Goal: Information Seeking & Learning: Learn about a topic

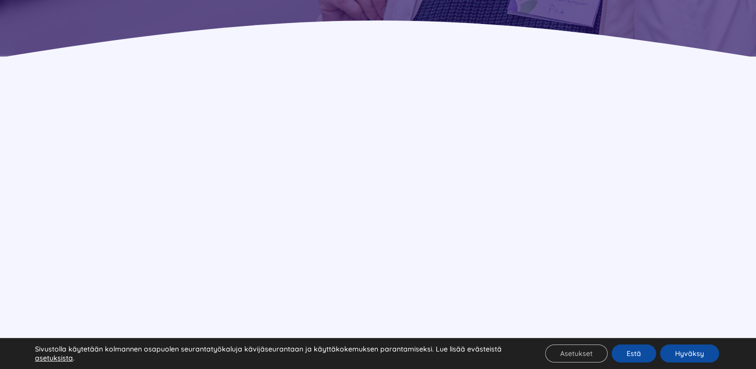
scroll to position [599, 0]
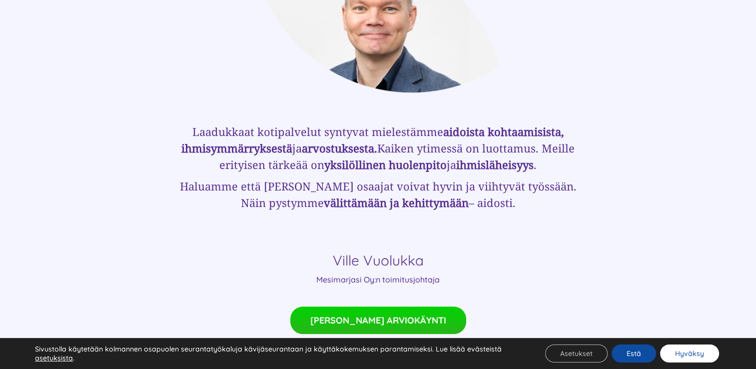
click at [709, 355] on button "Hyväksy" at bounding box center [689, 353] width 59 height 18
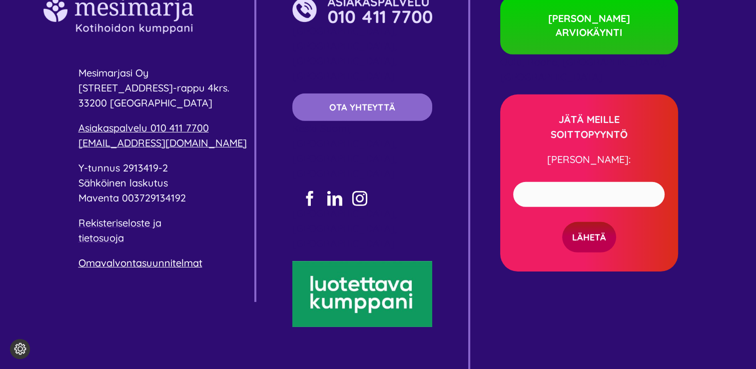
scroll to position [3051, 0]
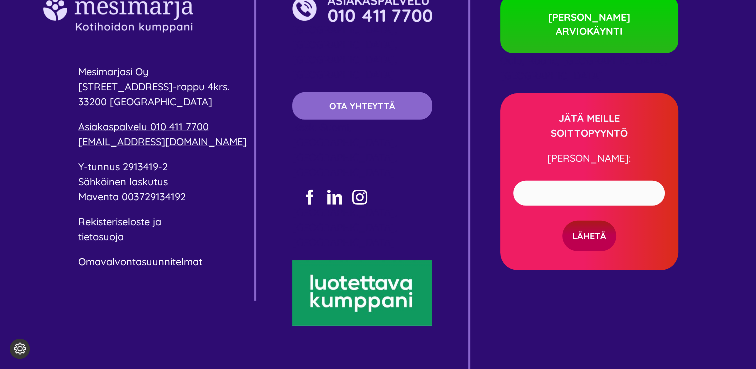
click at [154, 255] on link "Omavalvontasuunnitelmat" at bounding box center [140, 261] width 124 height 12
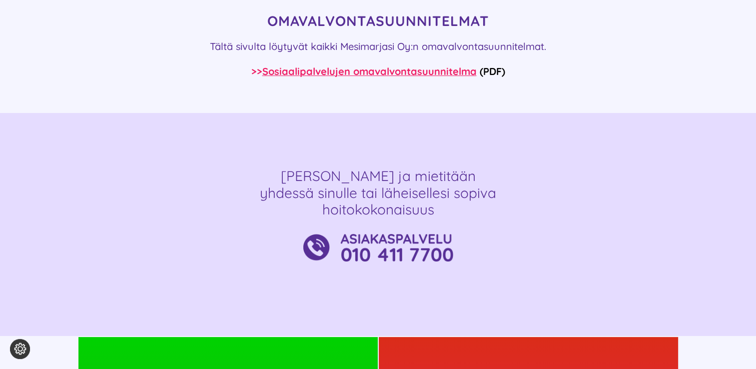
scroll to position [100, 0]
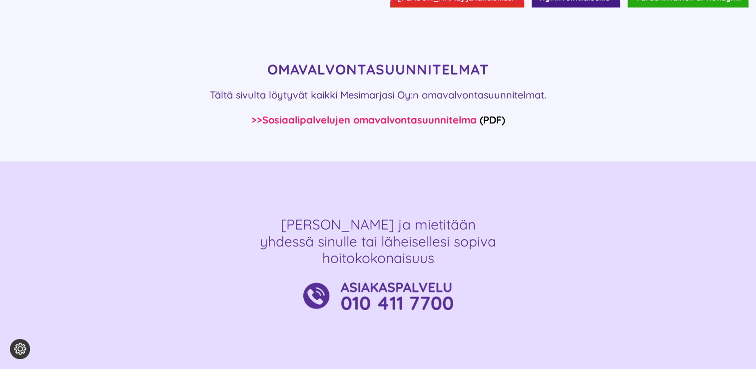
click at [337, 119] on link "Sosiaalipalvelujen omavalvontasuunnitelma" at bounding box center [369, 119] width 214 height 12
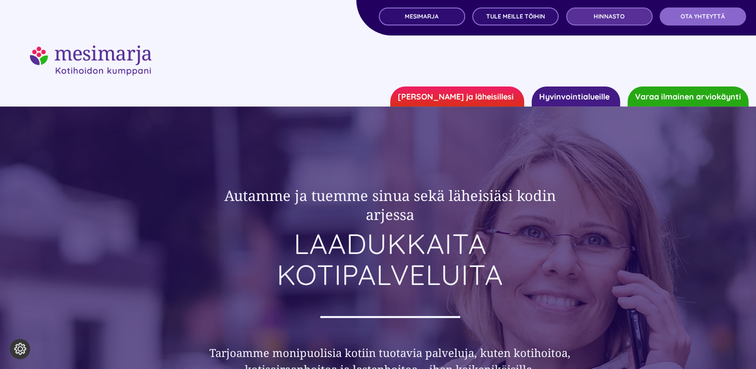
click at [606, 16] on span "Hinnasto" at bounding box center [608, 16] width 31 height 7
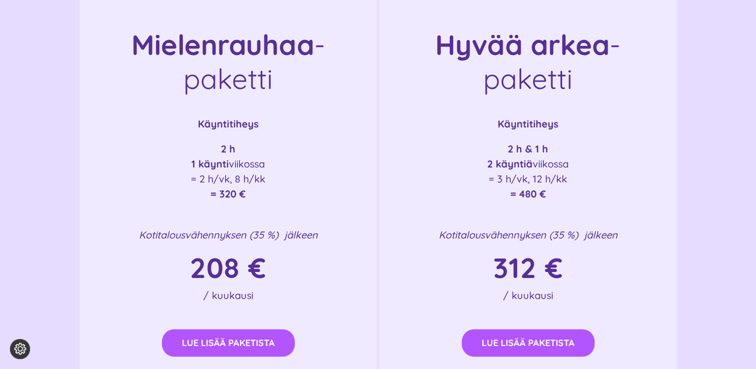
scroll to position [1438, 0]
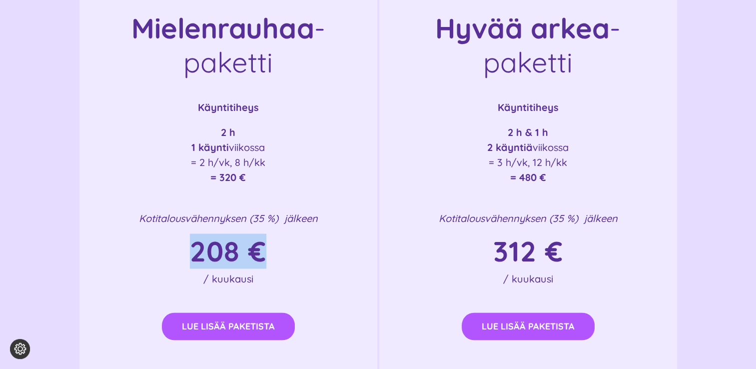
drag, startPoint x: 274, startPoint y: 235, endPoint x: 186, endPoint y: 234, distance: 88.4
click at [186, 236] on h1 "208 €" at bounding box center [228, 251] width 258 height 31
drag, startPoint x: 186, startPoint y: 234, endPoint x: 142, endPoint y: 218, distance: 46.1
click at [143, 219] on div "Kotitalousvähennyksen (35 %) jälkeen 208 € / kuukausi" at bounding box center [228, 249] width 258 height 76
click at [139, 212] on em "Kotitalousvähennyksen (35 %) jälkeen" at bounding box center [228, 218] width 179 height 12
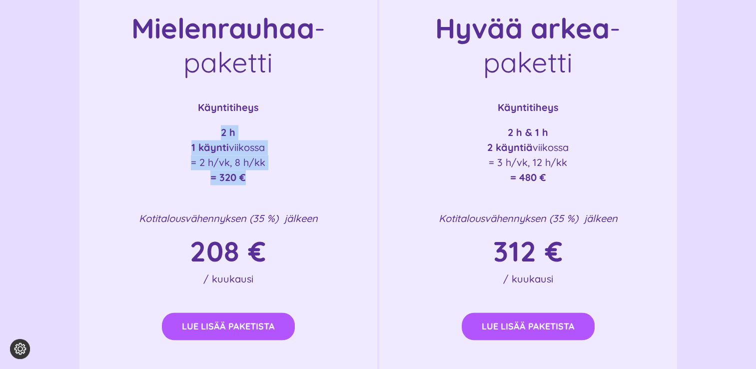
drag, startPoint x: 222, startPoint y: 118, endPoint x: 283, endPoint y: 174, distance: 83.0
click at [283, 174] on div "Mielenrauhaa -paketti Käyntitiheys 2 h 1 käynti viikossa = 2 h/vk, 8 h/kk = 320…" at bounding box center [228, 190] width 300 height 448
drag, startPoint x: 283, startPoint y: 174, endPoint x: 290, endPoint y: 248, distance: 73.7
click at [290, 248] on h1 "208 €" at bounding box center [228, 251] width 258 height 31
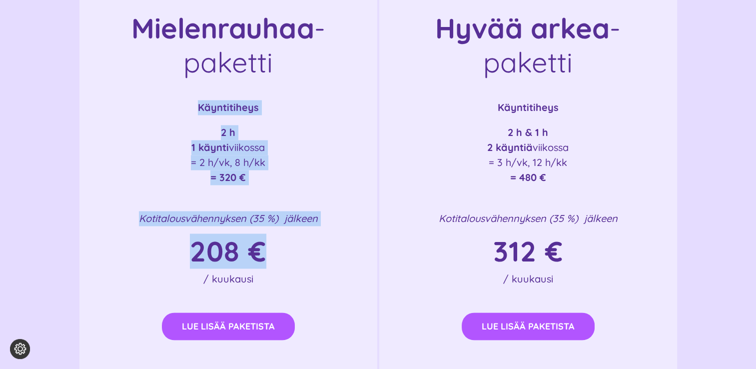
drag, startPoint x: 276, startPoint y: 240, endPoint x: 182, endPoint y: 67, distance: 196.5
click at [182, 67] on div "Mielenrauhaa -paketti Käyntitiheys 2 h 1 käynti viikossa = 2 h/vk, 8 h/kk = 320…" at bounding box center [228, 190] width 300 height 448
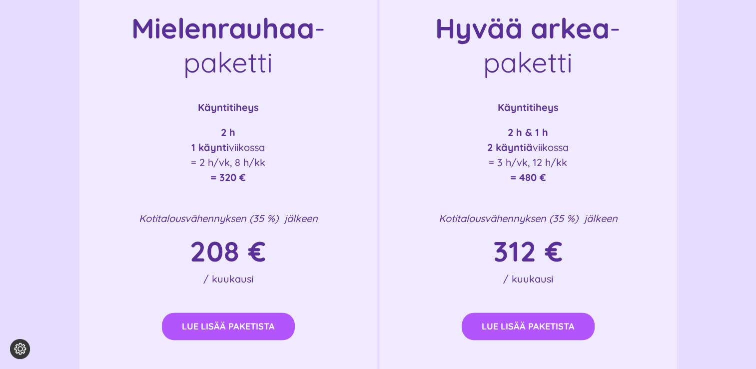
drag, startPoint x: 182, startPoint y: 67, endPoint x: 277, endPoint y: 253, distance: 208.8
click at [277, 253] on div "Kotitalousvähennyksen (35 %) jälkeen 208 € / kuukausi" at bounding box center [228, 249] width 258 height 76
drag, startPoint x: 275, startPoint y: 236, endPoint x: 158, endPoint y: 228, distance: 117.7
click at [158, 236] on h1 "208 €" at bounding box center [228, 251] width 258 height 31
click at [355, 284] on div "Mielenrauhaa -paketti Käyntitiheys 2 h 1 käynti viikossa = 2 h/vk, 8 h/kk = 320…" at bounding box center [228, 190] width 300 height 448
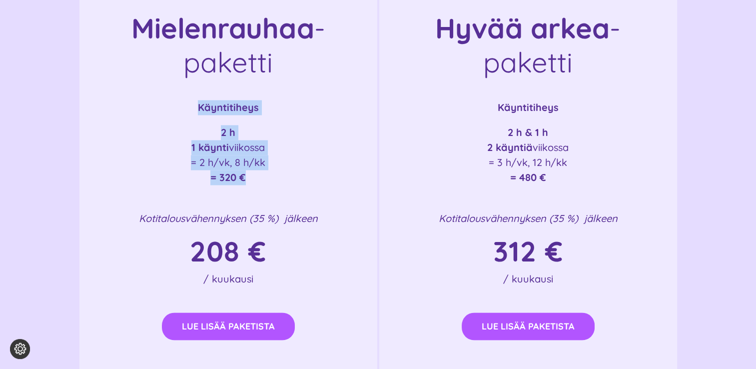
drag, startPoint x: 194, startPoint y: 85, endPoint x: 322, endPoint y: 185, distance: 162.2
click at [322, 185] on div "Mielenrauhaa -paketti Käyntitiheys 2 h 1 käynti viikossa = 2 h/vk, 8 h/kk = 320…" at bounding box center [228, 190] width 300 height 448
drag, startPoint x: 322, startPoint y: 185, endPoint x: 328, endPoint y: 186, distance: 6.1
click at [328, 186] on div "Mielenrauhaa -paketti Käyntitiheys 2 h 1 käynti viikossa = 2 h/vk, 8 h/kk = 320…" at bounding box center [228, 190] width 300 height 448
click at [278, 166] on p "2 h 1 käynti viikossa = 2 h/vk, 8 h/kk = 320 €" at bounding box center [228, 155] width 258 height 60
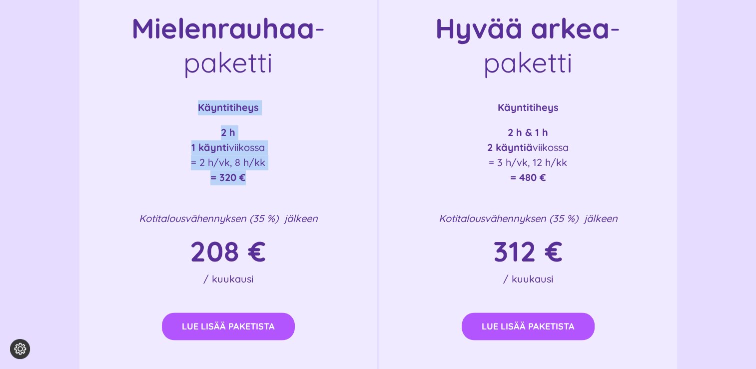
click at [260, 139] on p "2 h 1 käynti viikossa = 2 h/vk, 8 h/kk = 320 €" at bounding box center [228, 155] width 258 height 60
click at [304, 191] on div "Mielenrauhaa -paketti Käyntitiheys 2 h 1 käynti viikossa = 2 h/vk, 8 h/kk = 320…" at bounding box center [228, 190] width 300 height 448
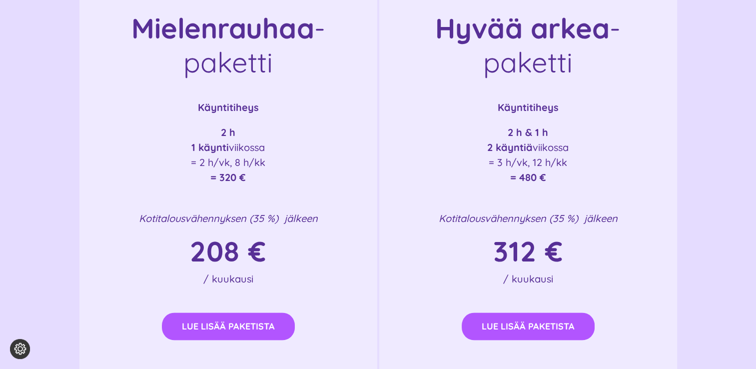
drag, startPoint x: 326, startPoint y: 194, endPoint x: 497, endPoint y: 111, distance: 190.3
click at [497, 125] on p "2 h & 1 h 2 käyntiä viikossa = 3 h/vk, 12 h/kk = 480 €" at bounding box center [528, 155] width 258 height 60
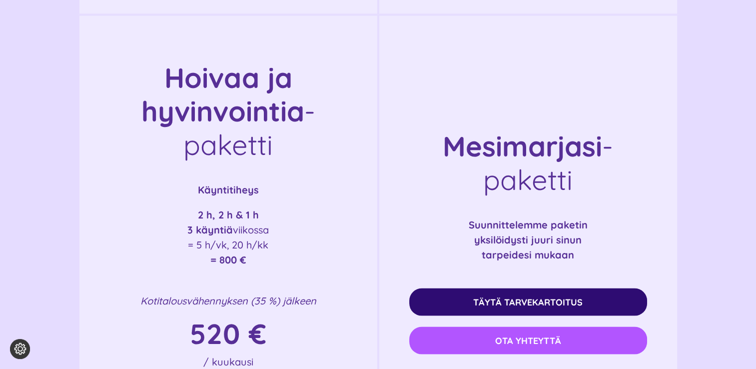
scroll to position [1938, 0]
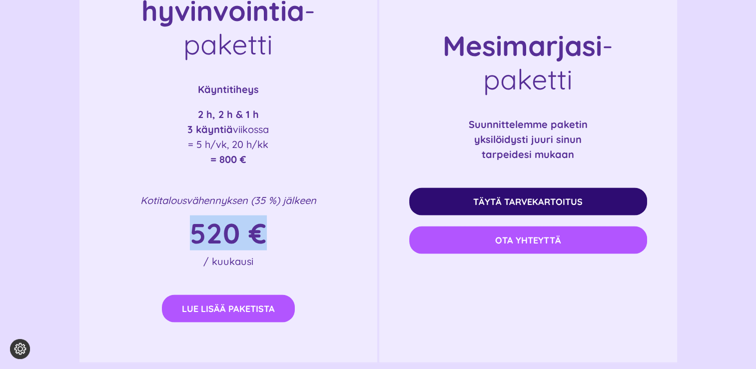
drag, startPoint x: 269, startPoint y: 208, endPoint x: 178, endPoint y: 219, distance: 91.6
click at [178, 219] on h1 "520 €" at bounding box center [228, 233] width 258 height 31
click at [280, 218] on h1 "520 €" at bounding box center [228, 233] width 258 height 31
click at [261, 215] on strong "520 €" at bounding box center [228, 232] width 77 height 35
drag, startPoint x: 257, startPoint y: 188, endPoint x: 271, endPoint y: 209, distance: 25.9
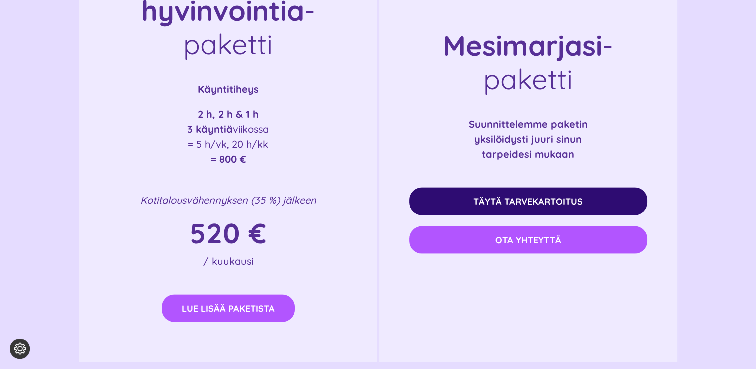
click at [257, 194] on em "Kotitalousvähennyksen (35 %) jälkeen" at bounding box center [228, 200] width 176 height 12
drag, startPoint x: 245, startPoint y: 219, endPoint x: 182, endPoint y: 217, distance: 62.5
click at [182, 218] on h1 "520 €" at bounding box center [228, 233] width 258 height 31
click at [338, 254] on div "Hoivaa ja hyvinvointia -paketti Käyntitiheys 2 h, 2 h & 1 h 3 käyntiä viikossa …" at bounding box center [228, 139] width 300 height 448
drag, startPoint x: 222, startPoint y: 146, endPoint x: 238, endPoint y: 145, distance: 16.5
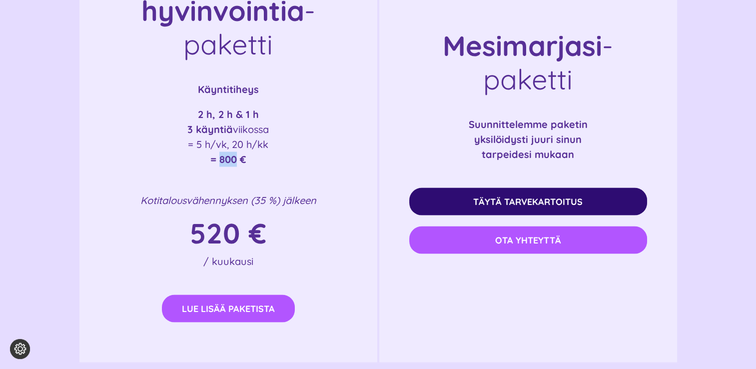
click at [238, 153] on strong "= 800 €" at bounding box center [228, 159] width 36 height 12
drag, startPoint x: 238, startPoint y: 145, endPoint x: 288, endPoint y: 191, distance: 67.5
click at [288, 193] on p "Kotitalousvähennyksen (35 %) jälkeen" at bounding box center [228, 200] width 258 height 15
drag, startPoint x: 244, startPoint y: 145, endPoint x: 218, endPoint y: 145, distance: 26.0
click at [218, 153] on strong "= 800 €" at bounding box center [228, 159] width 36 height 12
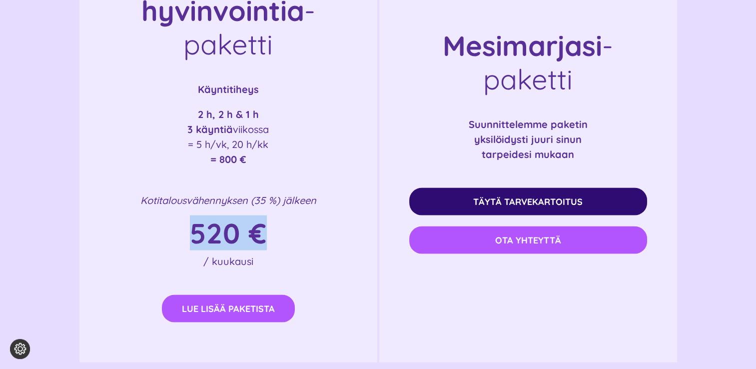
drag, startPoint x: 196, startPoint y: 220, endPoint x: 295, endPoint y: 221, distance: 98.9
click at [295, 221] on h1 "520 €" at bounding box center [228, 233] width 258 height 31
drag, startPoint x: 295, startPoint y: 221, endPoint x: 308, endPoint y: 263, distance: 44.1
click at [308, 279] on div at bounding box center [228, 279] width 258 height 0
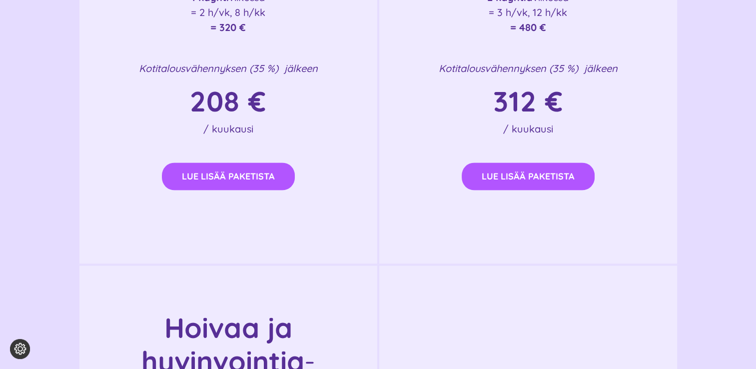
scroll to position [1488, 0]
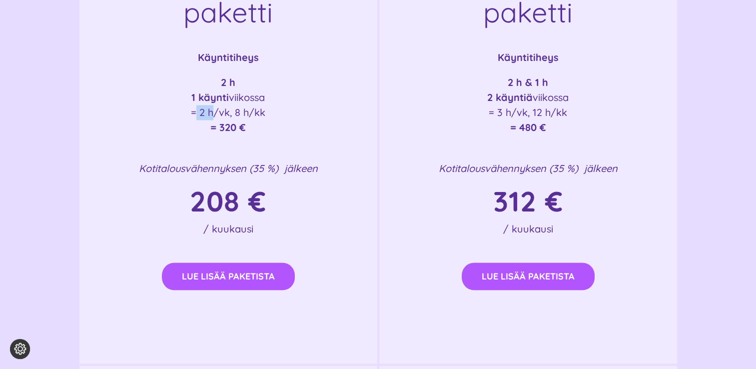
drag, startPoint x: 190, startPoint y: 97, endPoint x: 213, endPoint y: 99, distance: 22.6
click at [213, 99] on p "2 h 1 käynti viikossa = 2 h/vk, 8 h/kk = 320 €" at bounding box center [228, 105] width 258 height 60
drag, startPoint x: 213, startPoint y: 99, endPoint x: 284, endPoint y: 126, distance: 76.5
click at [284, 126] on div "Mielenrauhaa -paketti Käyntitiheys 2 h 1 käynti viikossa = 2 h/vk, 8 h/kk = 320…" at bounding box center [228, 140] width 300 height 448
drag, startPoint x: 256, startPoint y: 115, endPoint x: 215, endPoint y: 113, distance: 41.0
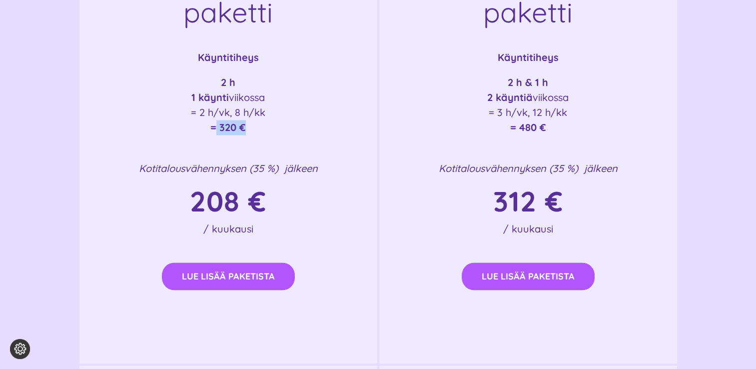
click at [215, 113] on p "2 h 1 käynti viikossa = 2 h/vk, 8 h/kk = 320 €" at bounding box center [228, 105] width 258 height 60
drag, startPoint x: 215, startPoint y: 113, endPoint x: 340, endPoint y: 173, distance: 138.7
click at [340, 186] on h1 "208 €" at bounding box center [228, 201] width 258 height 31
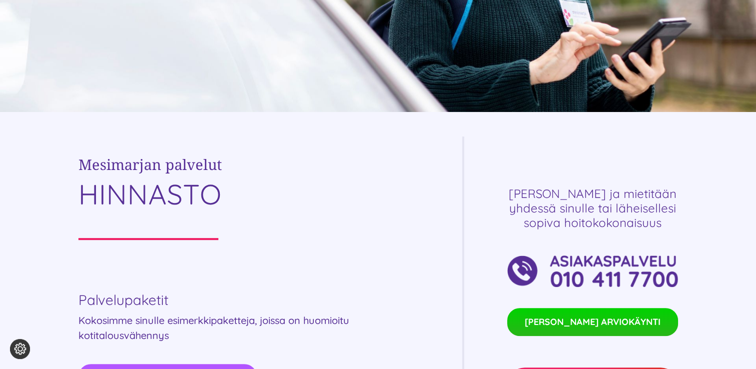
scroll to position [0, 0]
